Goal: Task Accomplishment & Management: Complete application form

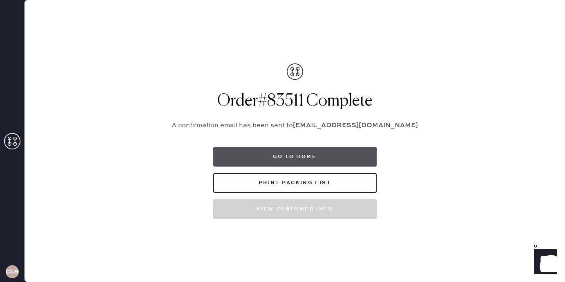
click at [282, 161] on button "Go to home" at bounding box center [294, 157] width 163 height 20
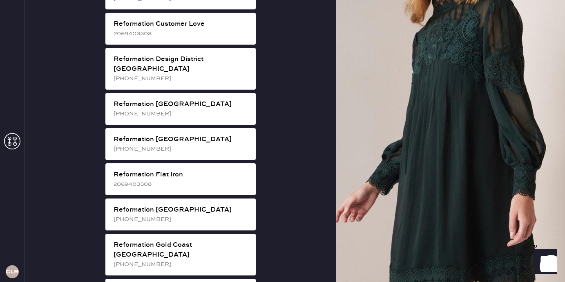
scroll to position [432, 0]
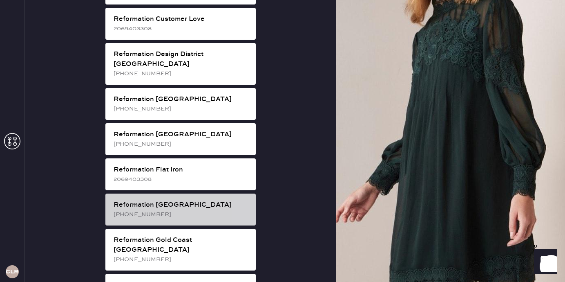
click at [156, 200] on div "Reformation [GEOGRAPHIC_DATA]" at bounding box center [182, 205] width 136 height 10
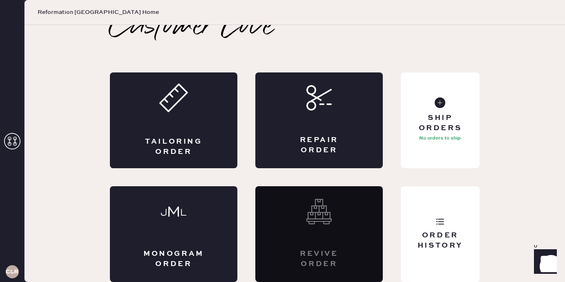
scroll to position [15, 0]
click at [309, 136] on div "Repair Order" at bounding box center [319, 145] width 62 height 20
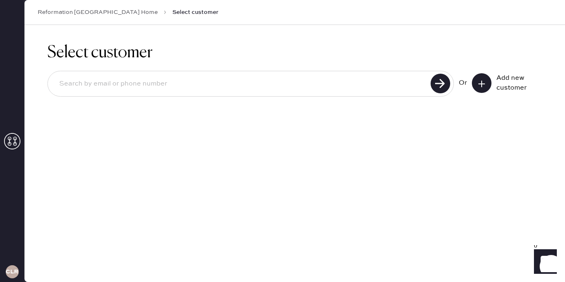
click at [476, 85] on button at bounding box center [482, 83] width 20 height 20
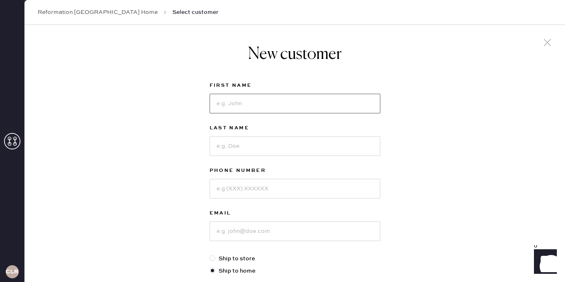
click at [232, 98] on input at bounding box center [295, 104] width 171 height 20
type input "[PERSON_NAME]"
type input "J"
type input "Hight"
type input "2692716224"
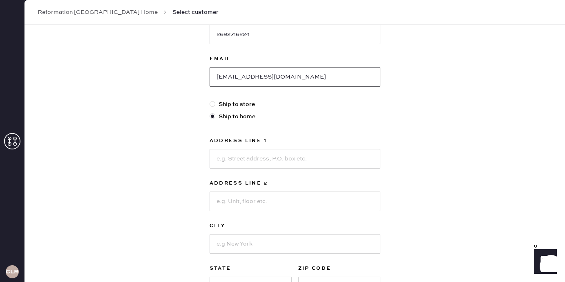
scroll to position [158, 0]
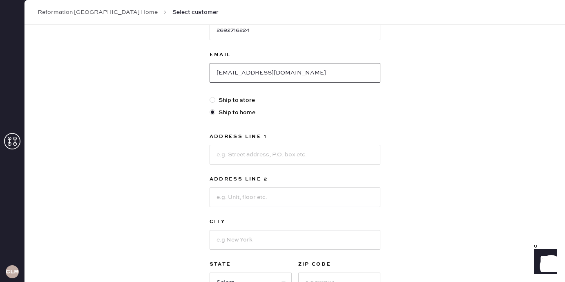
type input "[EMAIL_ADDRESS][DOMAIN_NAME]"
click at [269, 158] on input at bounding box center [295, 155] width 171 height 20
type input "[STREET_ADDRESS]"
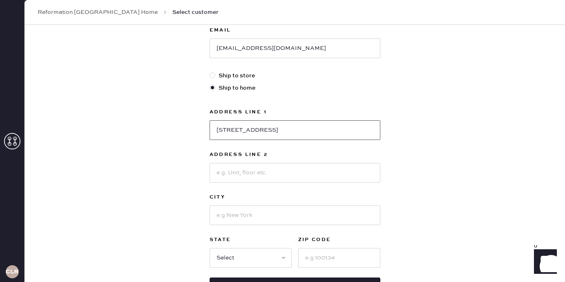
scroll to position [188, 0]
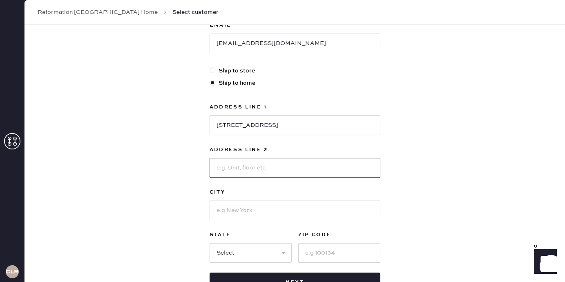
click at [277, 169] on input at bounding box center [295, 168] width 171 height 20
type input "516"
click at [271, 211] on input at bounding box center [295, 210] width 171 height 20
type input "[US_STATE][GEOGRAPHIC_DATA]"
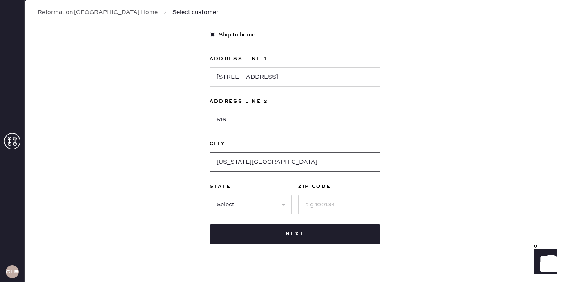
scroll to position [250, 0]
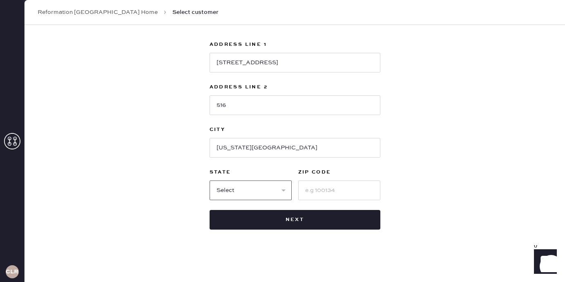
click at [275, 190] on select "Select AK AL AR AZ CA CO CT [GEOGRAPHIC_DATA] DE FL [GEOGRAPHIC_DATA] HI [GEOGR…" at bounding box center [251, 190] width 82 height 20
select select "DC"
click at [322, 192] on input at bounding box center [339, 190] width 82 height 20
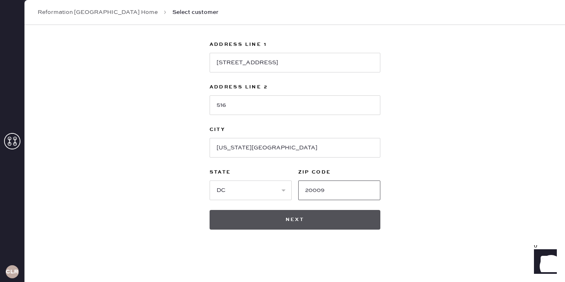
type input "20009"
click at [342, 212] on button "Next" at bounding box center [295, 220] width 171 height 20
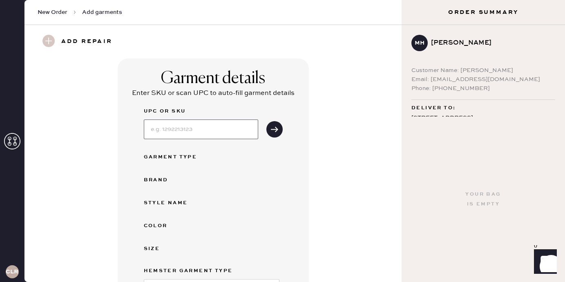
click at [169, 132] on input at bounding box center [201, 129] width 114 height 20
click at [289, 180] on div "Garment details Enter SKU or scan UPC to auto-fill garment details UPC or SKU G…" at bounding box center [213, 225] width 191 height 334
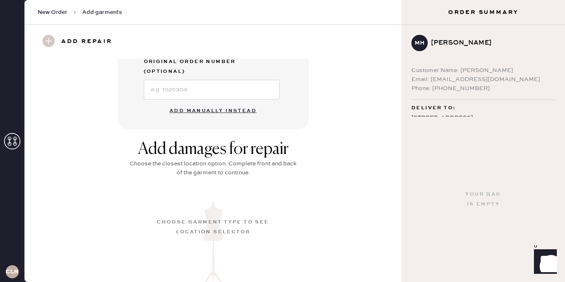
click at [222, 103] on button "Add manually instead" at bounding box center [213, 111] width 97 height 16
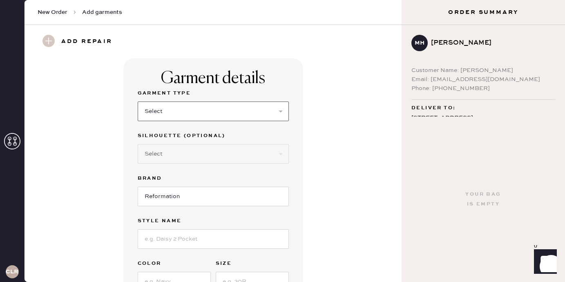
click at [252, 113] on select "Select Basic Skirt Jeans Leggings Pants Shorts Basic Sleeved Dress Basic Sleeve…" at bounding box center [213, 111] width 151 height 20
select select "6"
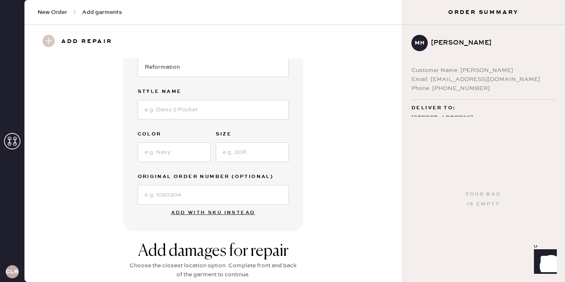
scroll to position [143, 0]
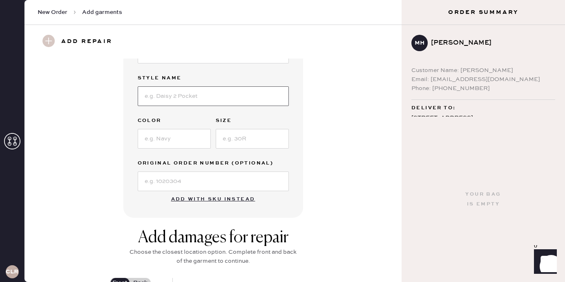
click at [168, 96] on input at bounding box center [213, 96] width 151 height 20
type input "Melina"
click at [159, 141] on input at bounding box center [174, 139] width 73 height 20
type input "mahogany"
click at [268, 145] on input at bounding box center [252, 139] width 73 height 20
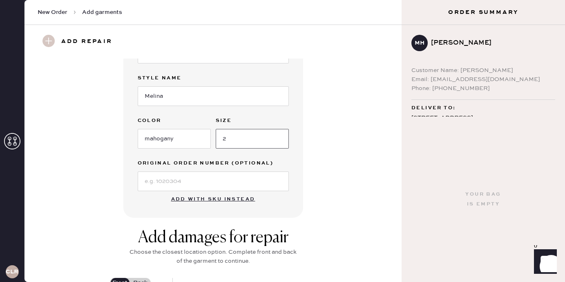
type input "2"
click at [195, 181] on input at bounding box center [213, 181] width 151 height 20
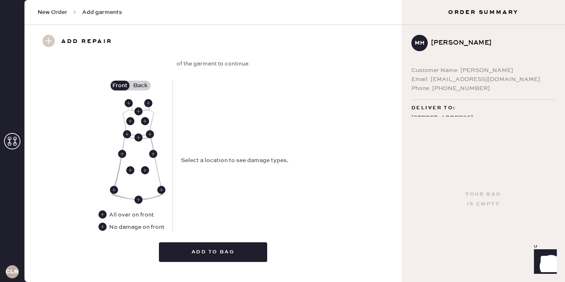
scroll to position [350, 0]
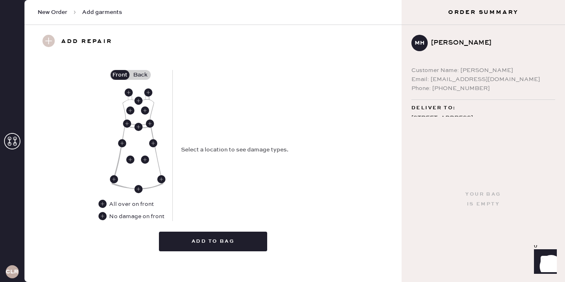
click at [201, 191] on div "Select a location to see damage types." at bounding box center [254, 145] width 147 height 151
click at [150, 90] on use at bounding box center [148, 92] width 8 height 8
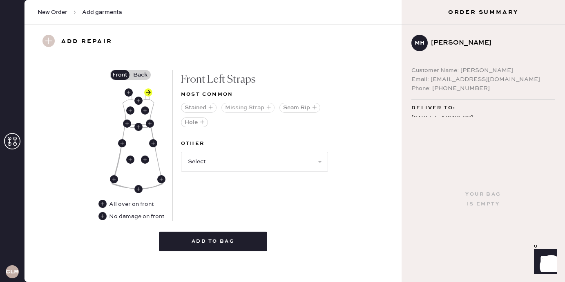
click at [233, 108] on button "Missing Strap" at bounding box center [248, 108] width 53 height 10
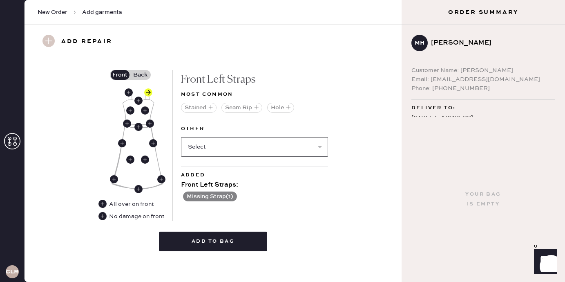
click at [214, 143] on select "Select Broken / Ripped Hem Broken Beads Broken Belt Loop Broken Button Broken C…" at bounding box center [254, 147] width 147 height 20
select select "1668"
select select
click at [266, 149] on select "Select Broken / Ripped Hem Broken Beads Broken Belt Loop Broken Button Broken C…" at bounding box center [254, 147] width 147 height 20
click at [220, 140] on select "Select Broken / Ripped Hem Broken Beads Broken Belt Loop Broken Button Broken C…" at bounding box center [254, 147] width 147 height 20
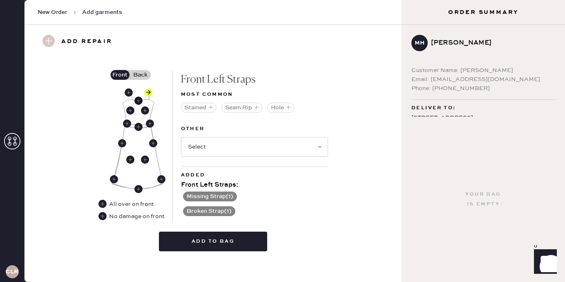
click at [140, 101] on use at bounding box center [138, 100] width 8 height 8
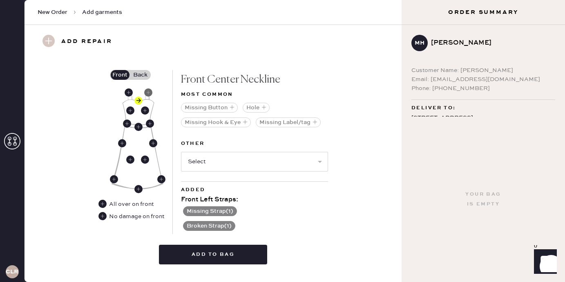
click at [148, 92] on use at bounding box center [148, 92] width 8 height 8
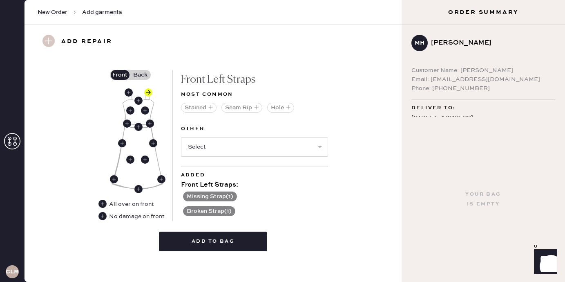
click at [139, 71] on label "Back" at bounding box center [140, 75] width 20 height 10
click at [141, 75] on input "Back" at bounding box center [141, 75] width 0 height 0
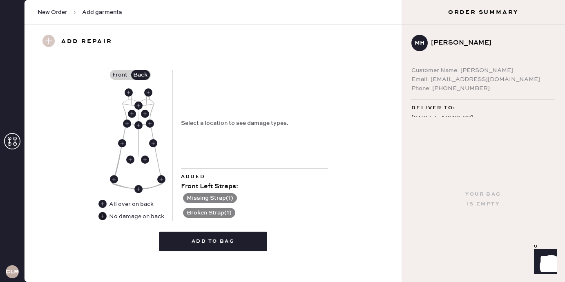
click at [102, 215] on use at bounding box center [102, 216] width 8 height 8
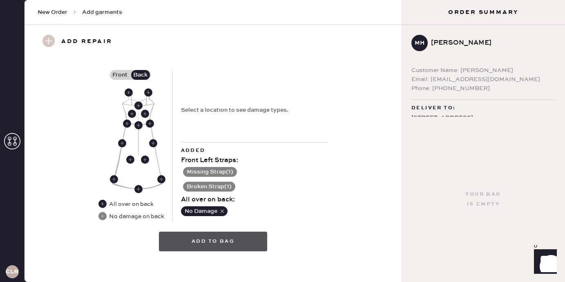
click at [234, 239] on button "Add to bag" at bounding box center [213, 241] width 108 height 20
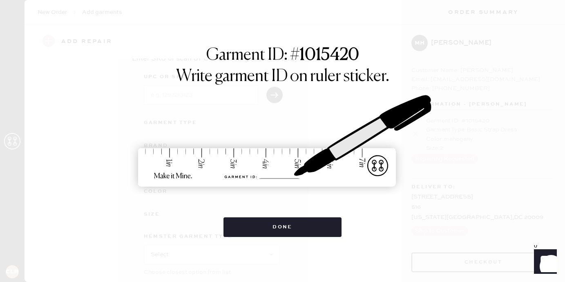
scroll to position [0, 0]
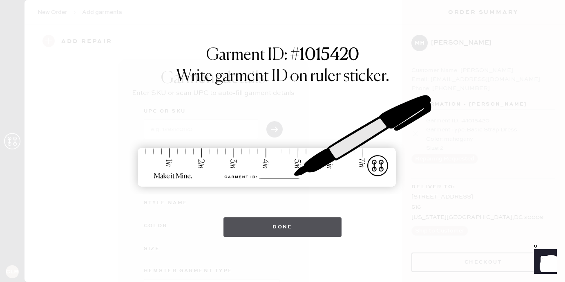
click at [265, 222] on button "Done" at bounding box center [283, 227] width 118 height 20
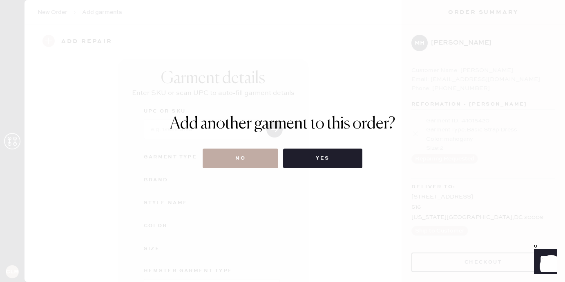
click at [258, 162] on button "No" at bounding box center [241, 158] width 76 height 20
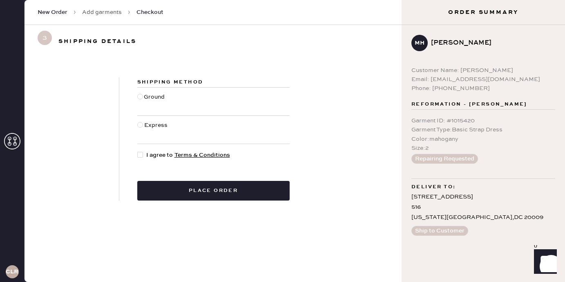
click at [140, 97] on div at bounding box center [140, 97] width 6 height 6
click at [138, 93] on input "Ground" at bounding box center [137, 92] width 0 height 0
radio input "true"
click at [139, 153] on div at bounding box center [140, 155] width 6 height 6
click at [138, 151] on input "I agree to Terms & Conditions" at bounding box center [137, 150] width 0 height 0
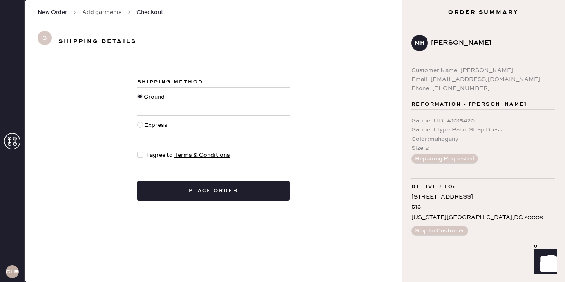
checkbox input "true"
click at [140, 125] on div at bounding box center [140, 125] width 6 height 6
click at [138, 121] on input "Express" at bounding box center [137, 121] width 0 height 0
radio input "true"
click at [140, 96] on div at bounding box center [140, 97] width 6 height 6
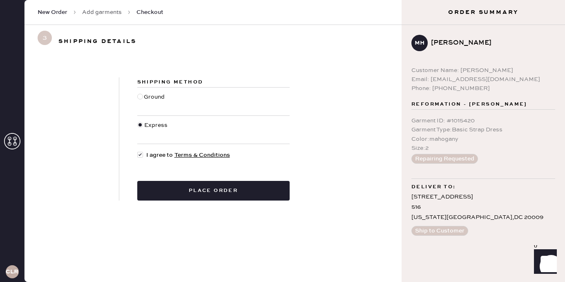
click at [138, 93] on input "Ground" at bounding box center [137, 92] width 0 height 0
radio input "true"
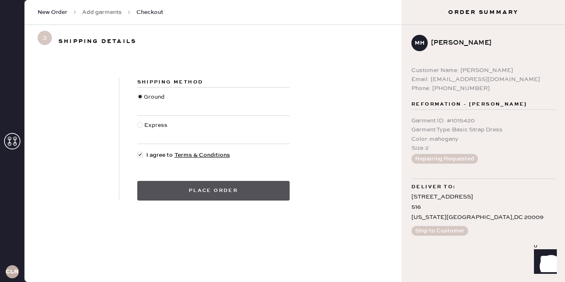
click at [174, 199] on button "Place order" at bounding box center [213, 191] width 152 height 20
